Goal: Information Seeking & Learning: Check status

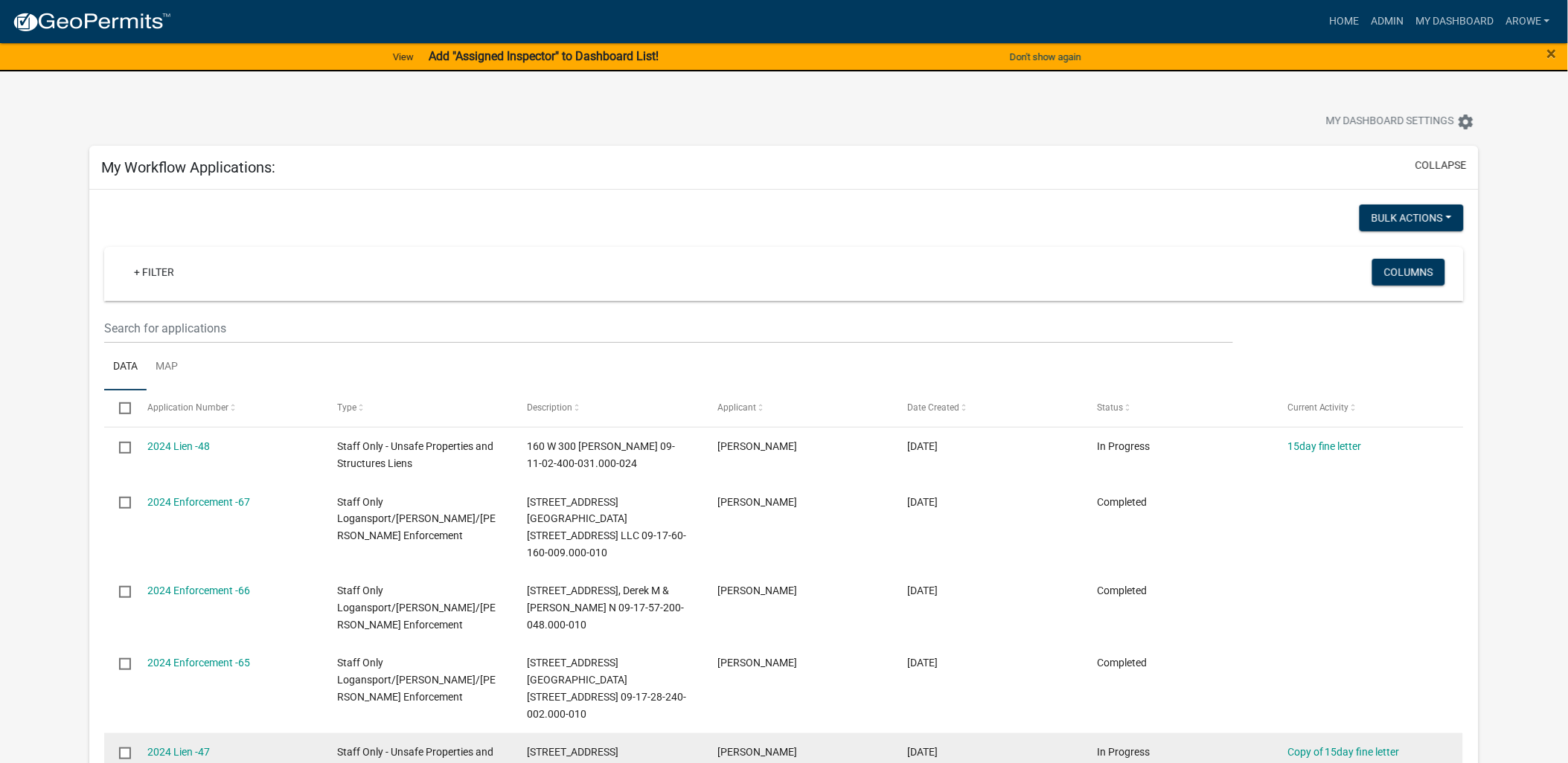
click at [816, 734] on datatable-body-cell "[PERSON_NAME]" at bounding box center [798, 769] width 190 height 72
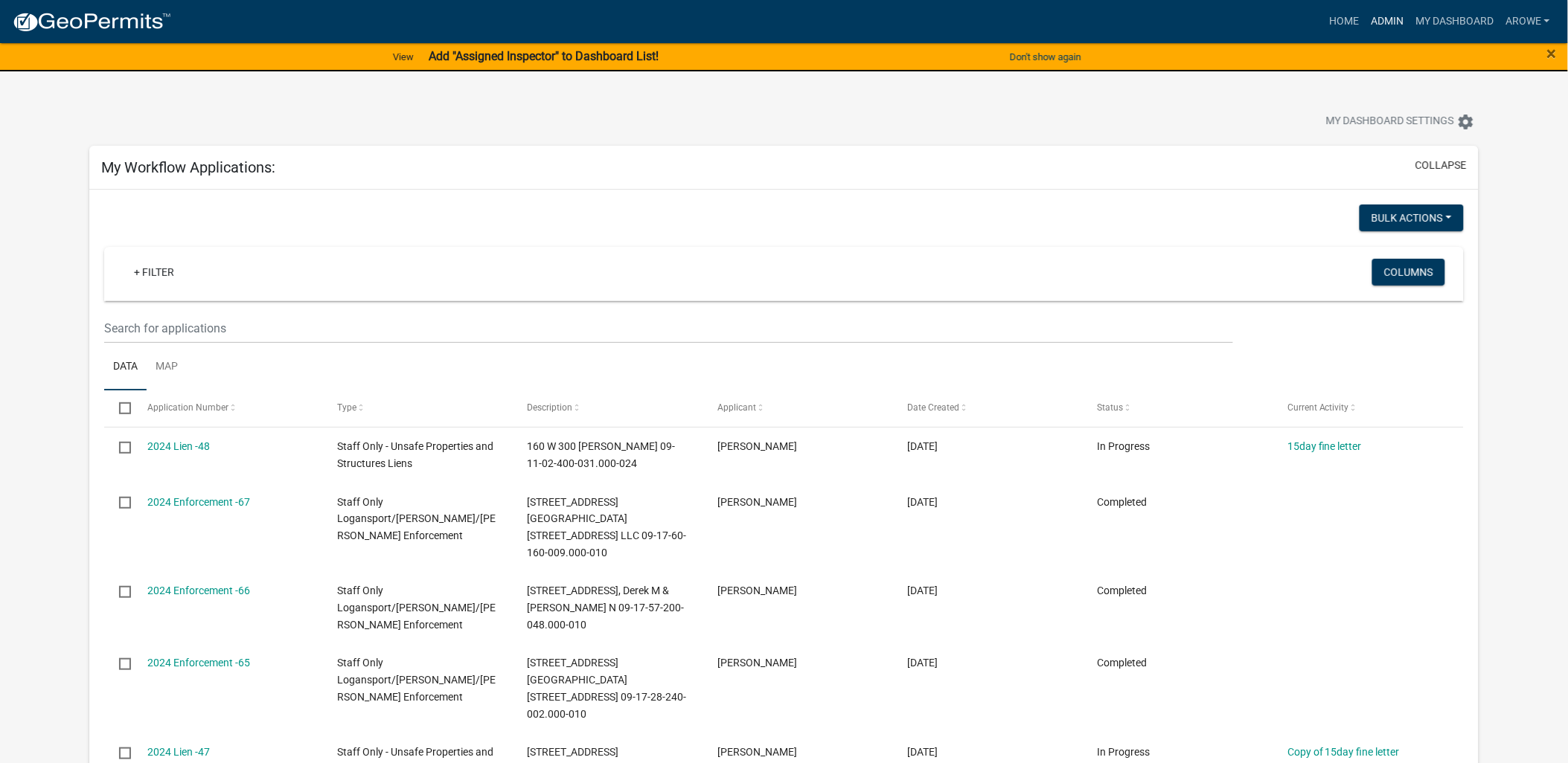
click at [1389, 15] on link "Admin" at bounding box center [1388, 22] width 45 height 29
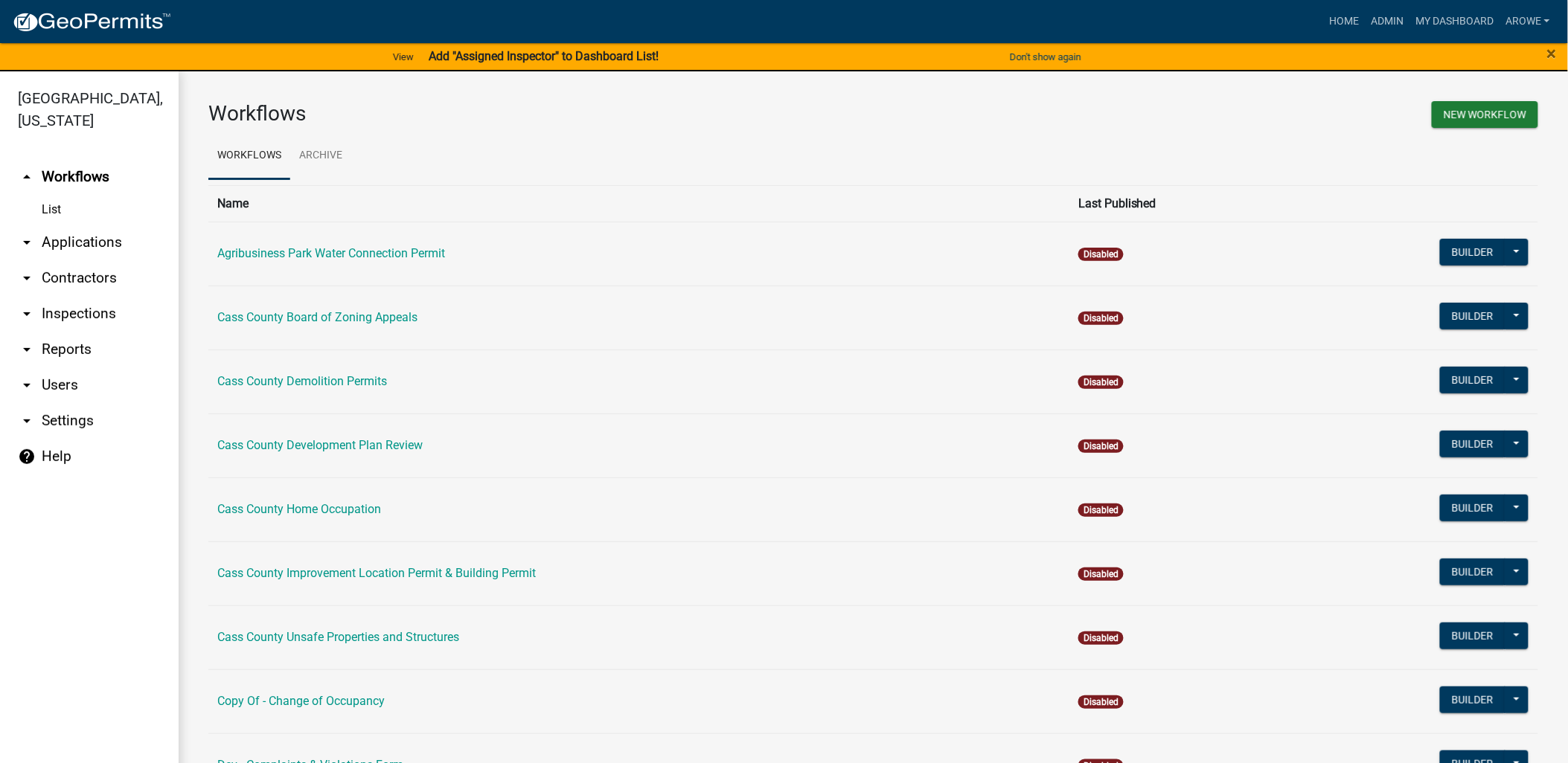
click at [57, 260] on link "arrow_drop_down Contractors" at bounding box center [89, 278] width 179 height 36
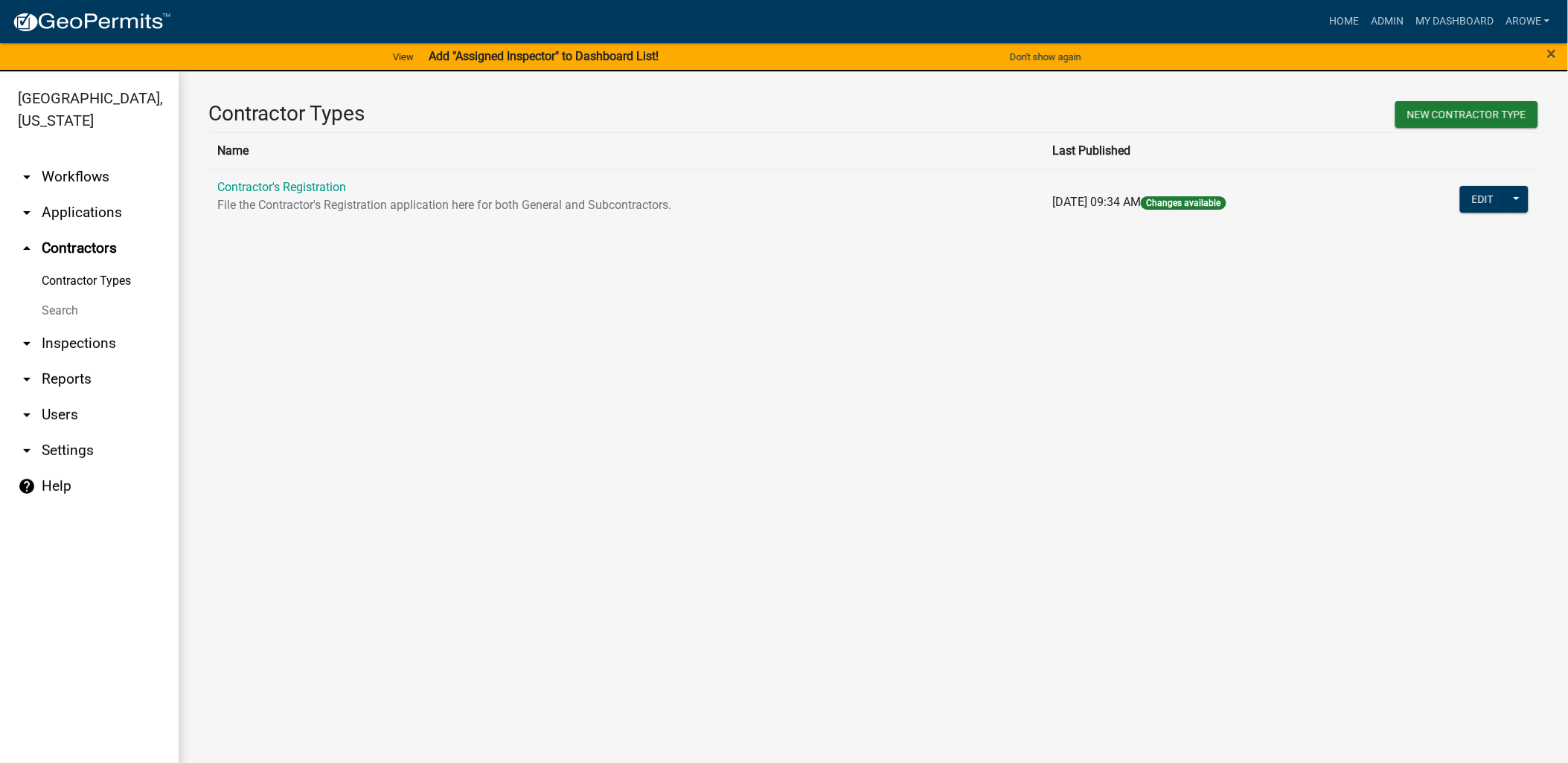
click at [55, 296] on link "Search" at bounding box center [89, 311] width 179 height 29
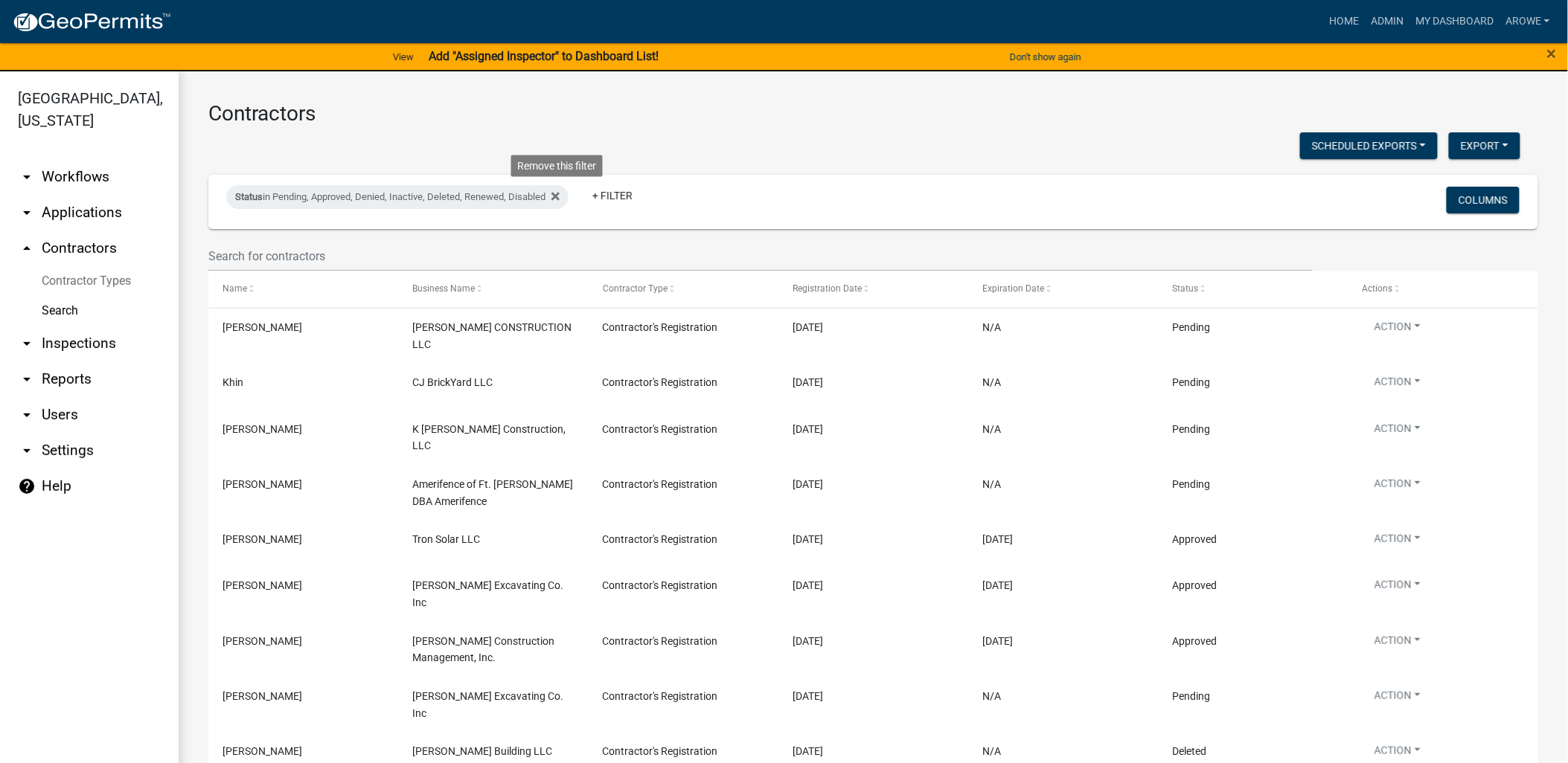
drag, startPoint x: 559, startPoint y: 197, endPoint x: 503, endPoint y: 210, distance: 57.5
click at [558, 196] on icon at bounding box center [555, 197] width 9 height 9
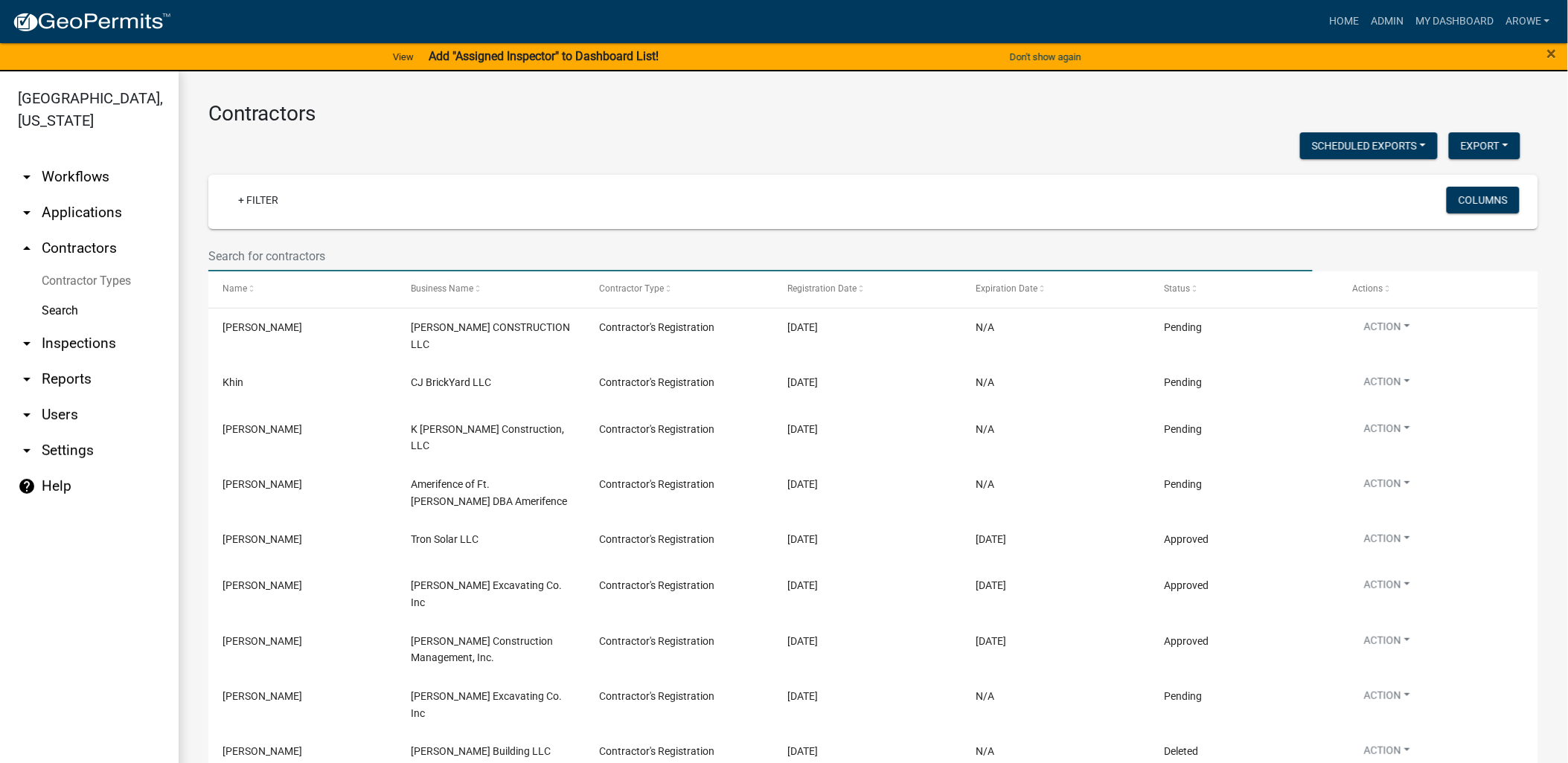
click at [442, 248] on input "text" at bounding box center [760, 255] width 1105 height 30
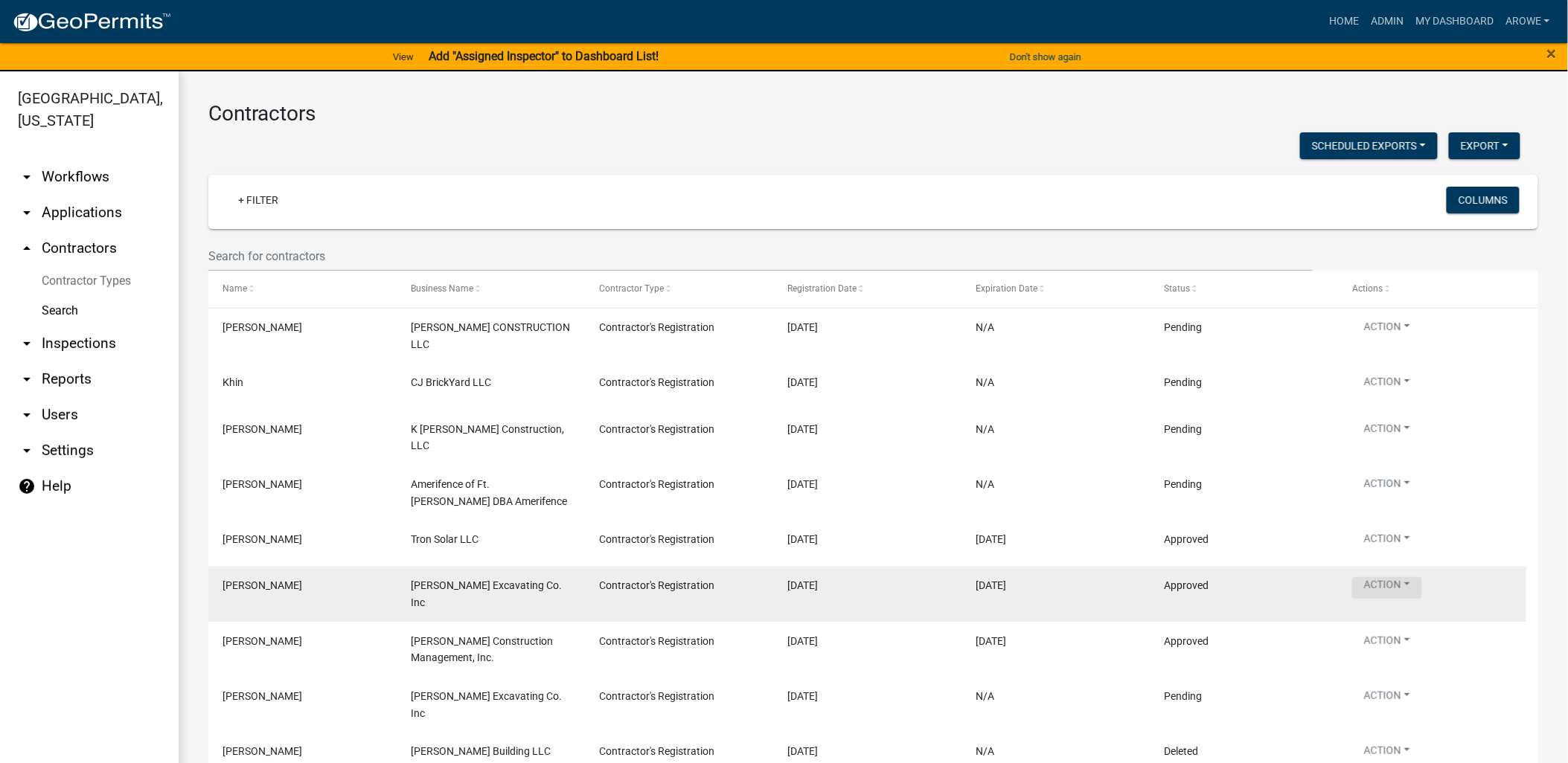
click at [1395, 395] on button "Action" at bounding box center [1388, 385] width 70 height 22
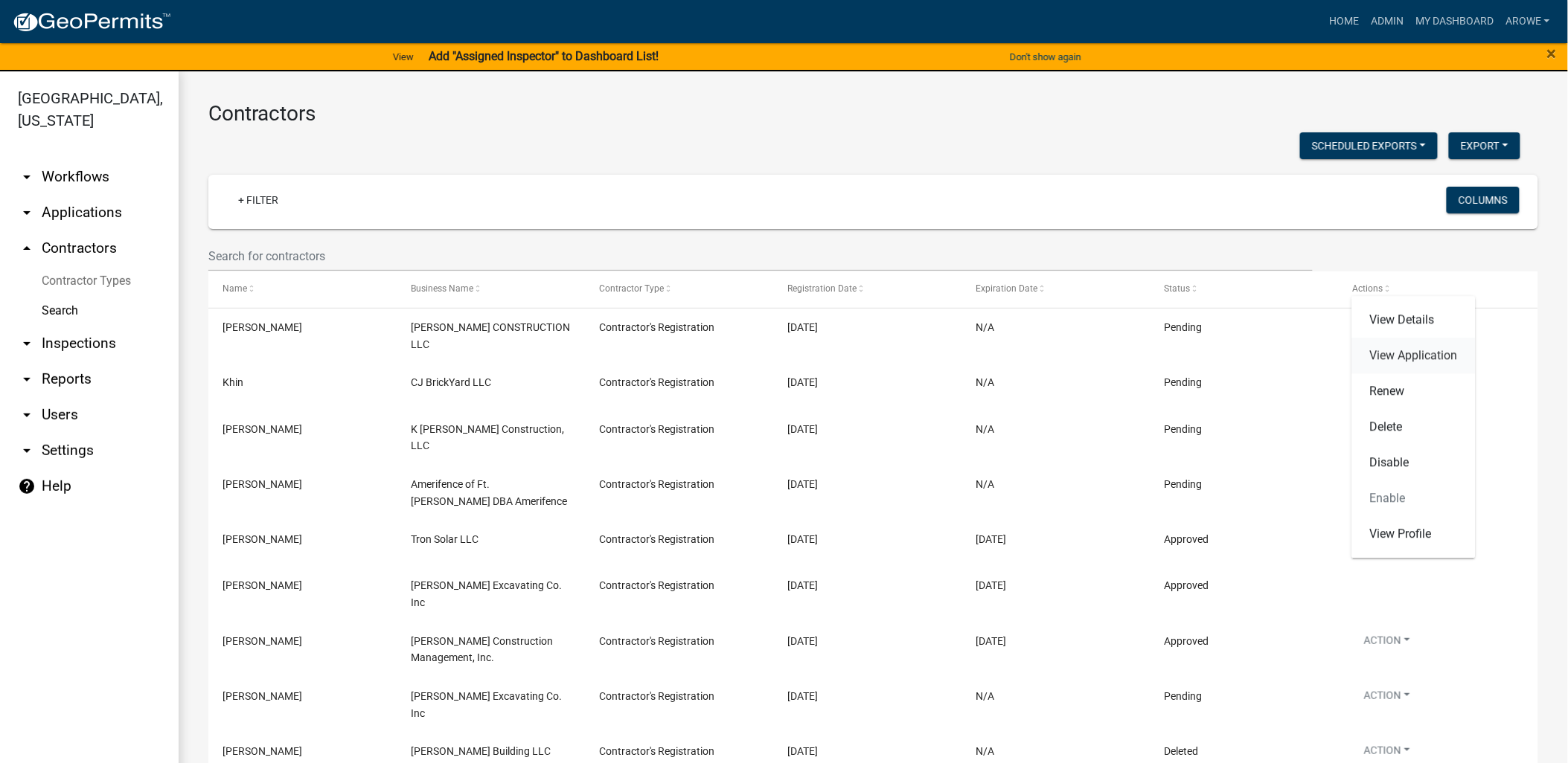
click at [1412, 348] on link "View Application" at bounding box center [1415, 355] width 124 height 36
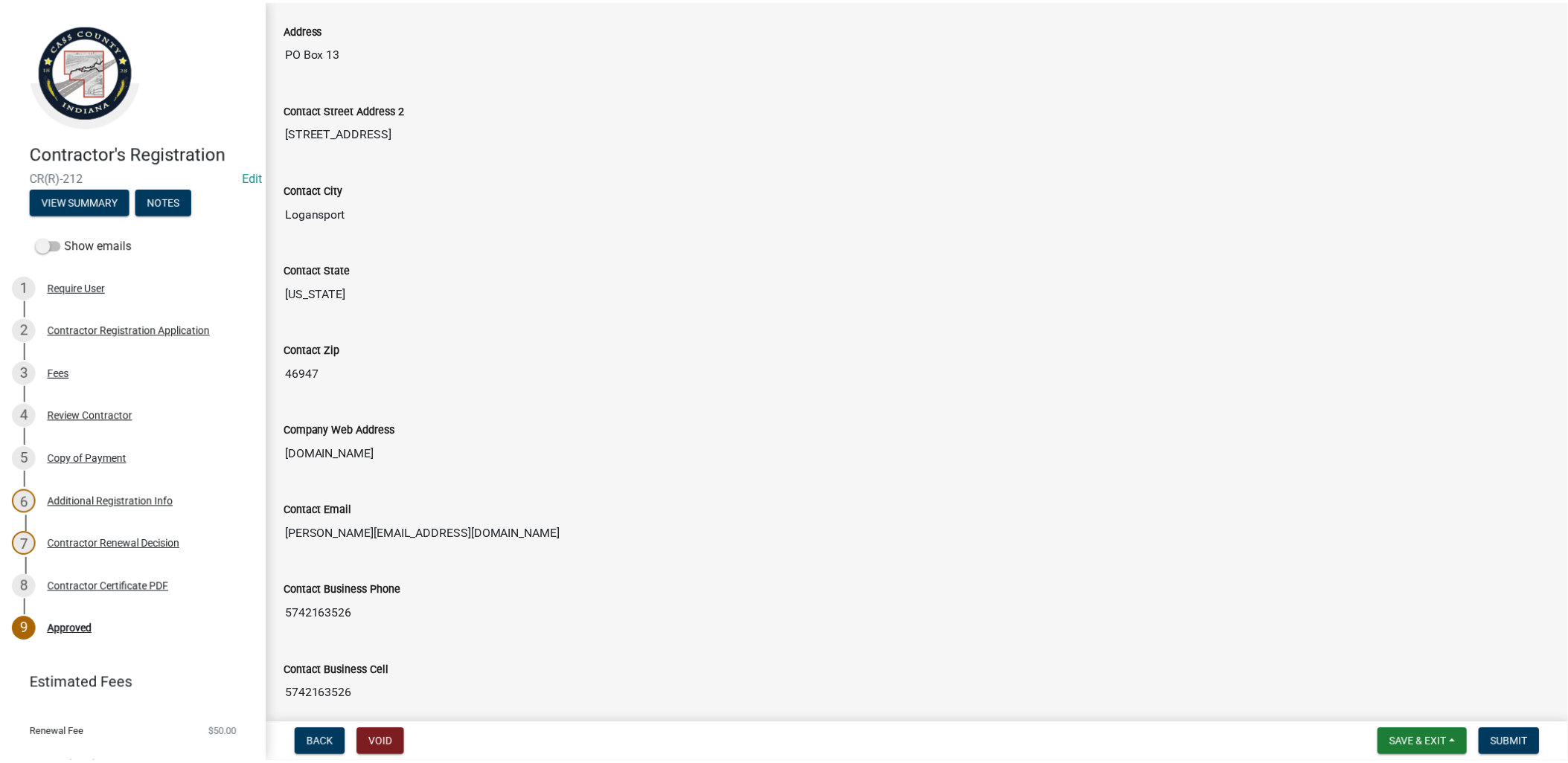
scroll to position [495, 0]
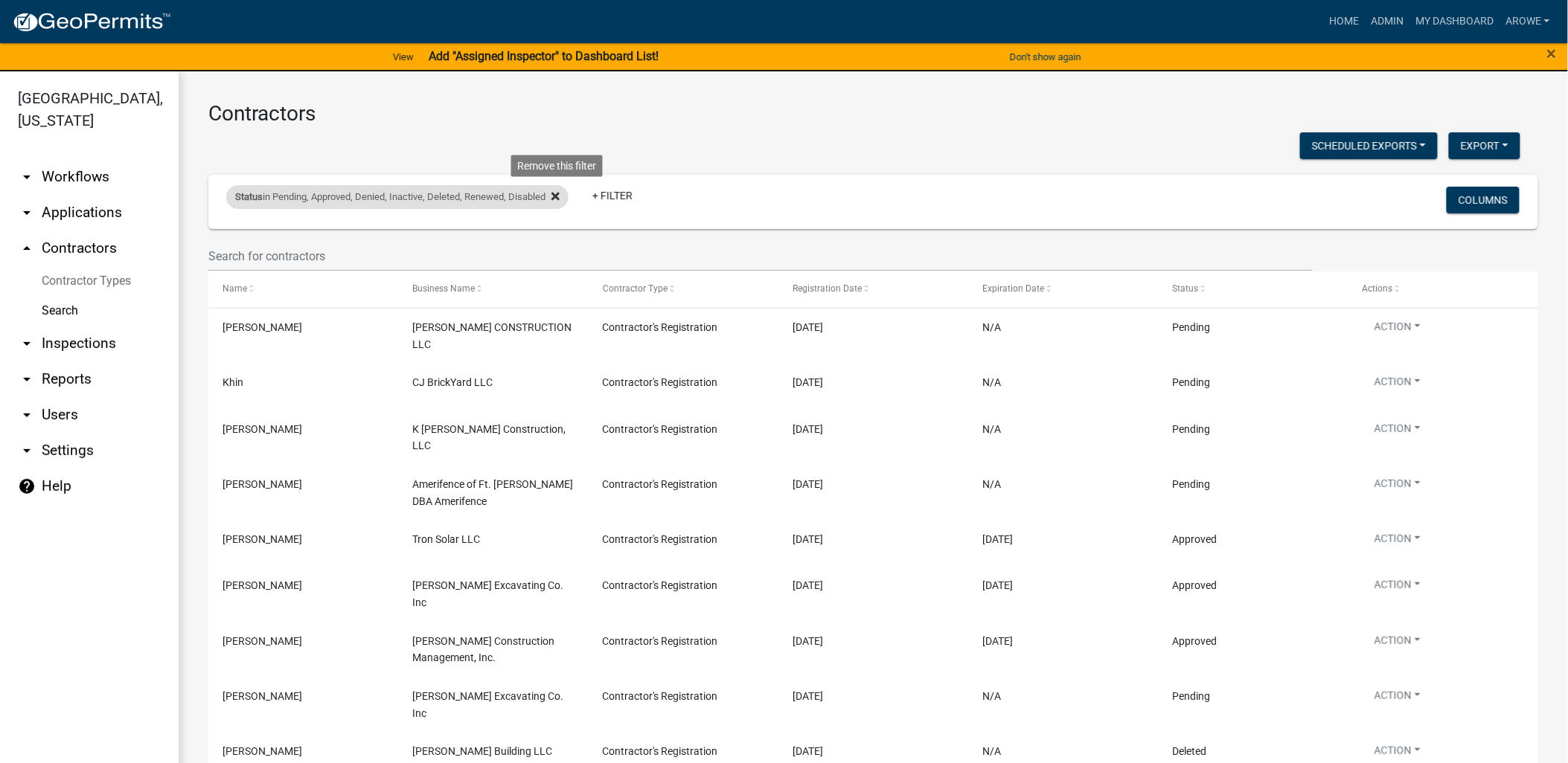
click at [560, 194] on icon at bounding box center [555, 196] width 9 height 12
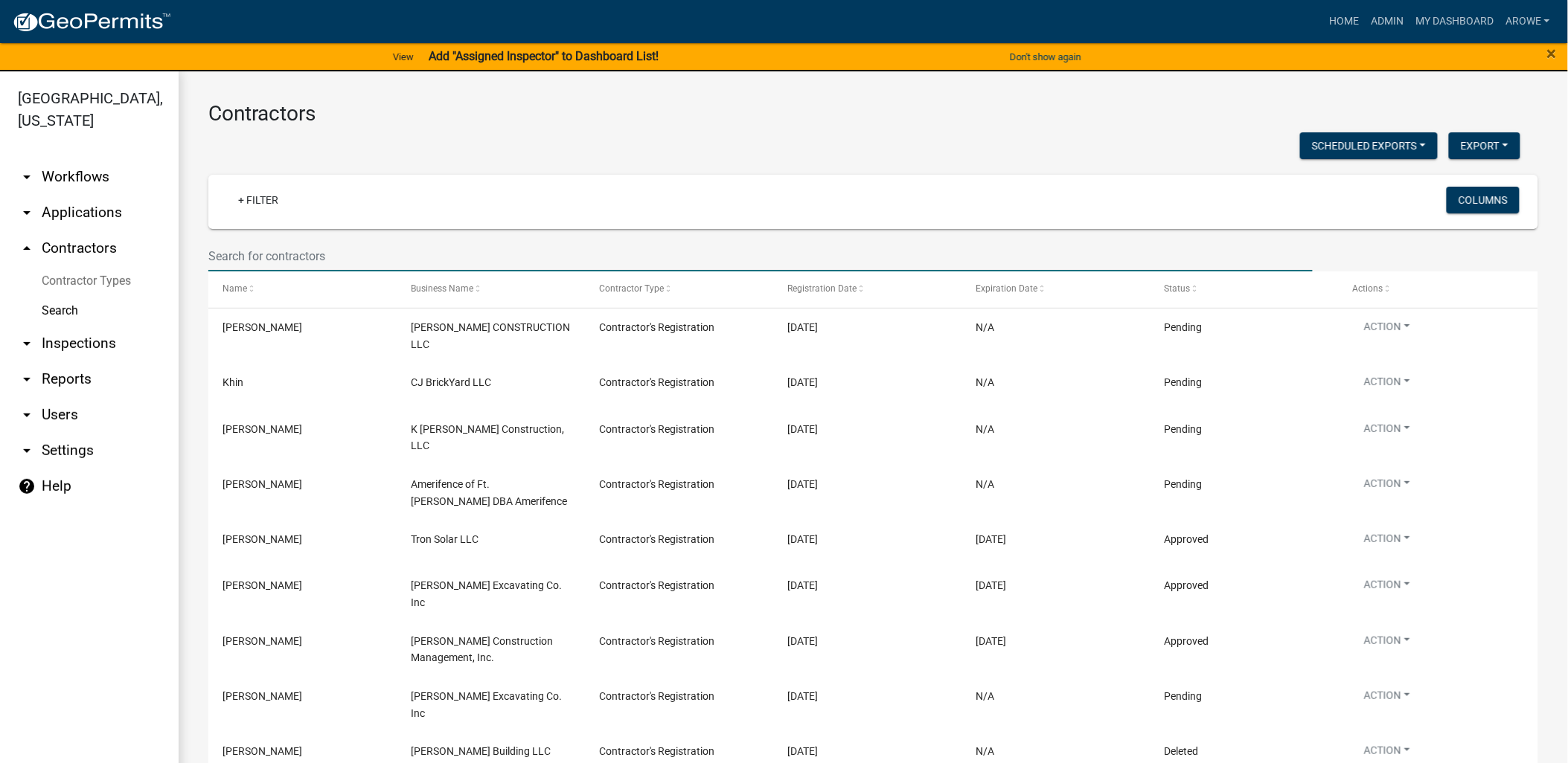
click at [441, 249] on input "text" at bounding box center [760, 255] width 1105 height 30
type input "m"
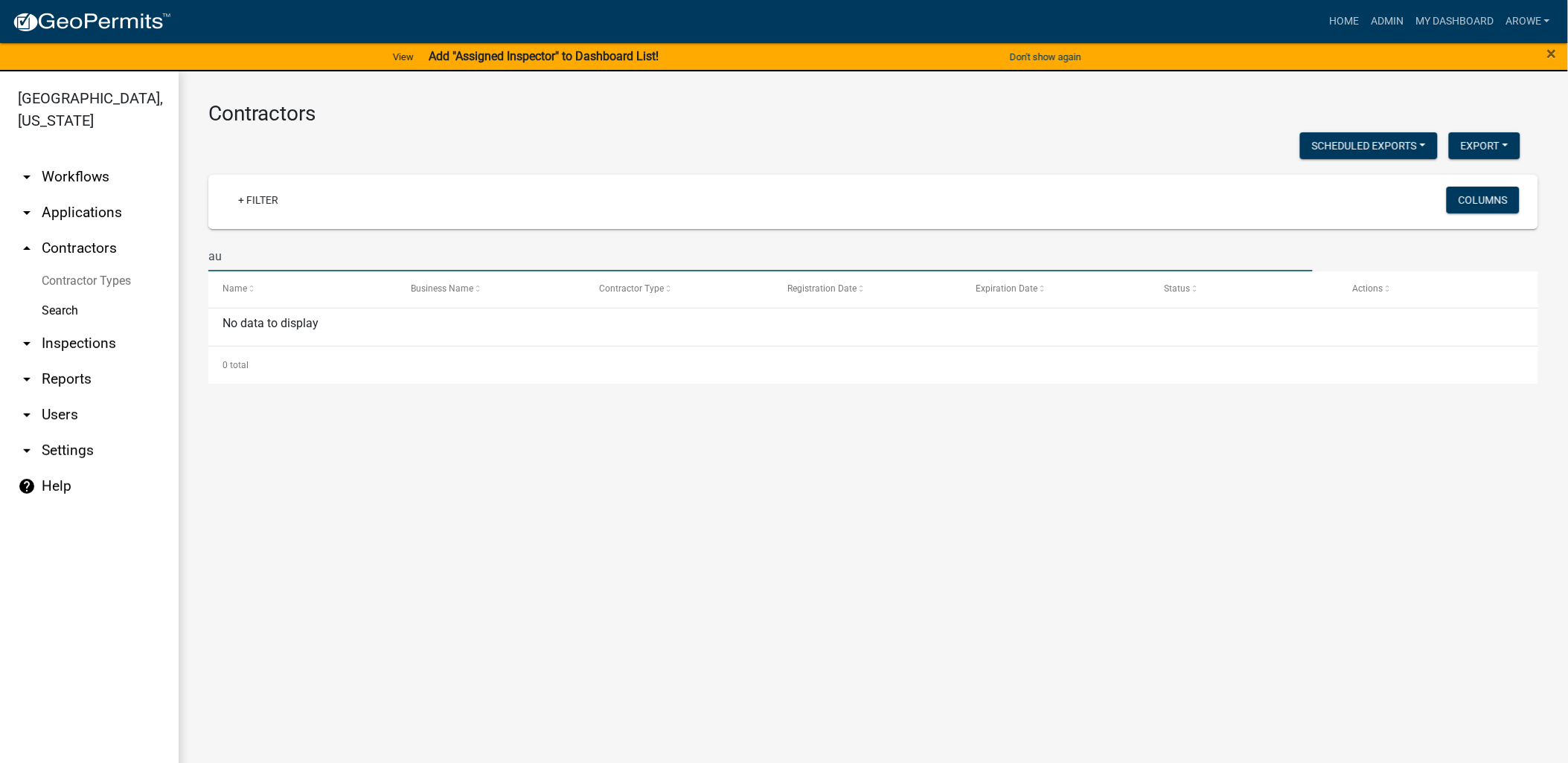
type input "a"
